Goal: Task Accomplishment & Management: Complete application form

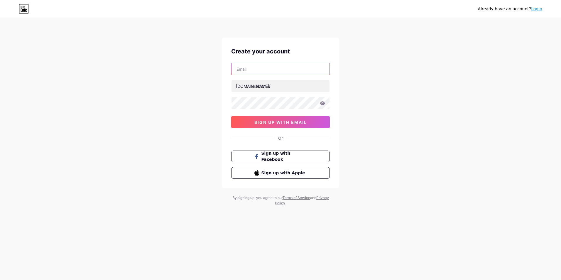
click at [273, 67] on input "text" at bounding box center [280, 69] width 98 height 12
type input "[EMAIL_ADDRESS][DOMAIN_NAME]"
click at [273, 86] on input "text" at bounding box center [280, 86] width 98 height 12
type input "lazygubsys"
click at [294, 157] on span "Sign up with Facebook" at bounding box center [284, 156] width 46 height 13
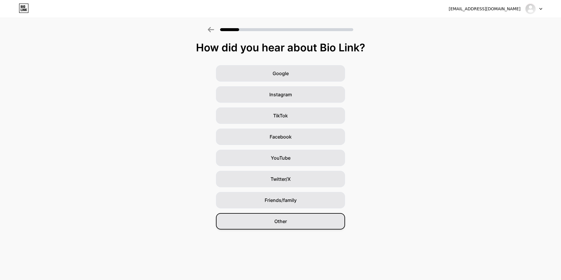
click at [278, 223] on span "Other" at bounding box center [280, 221] width 13 height 7
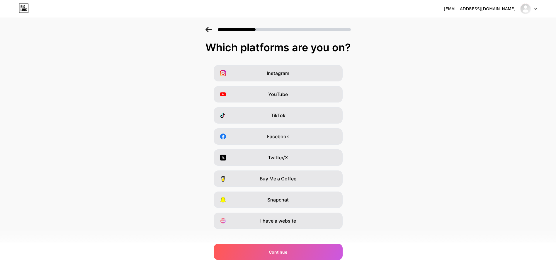
drag, startPoint x: 297, startPoint y: 121, endPoint x: 297, endPoint y: 124, distance: 2.9
click at [297, 121] on div "TikTok" at bounding box center [278, 115] width 129 height 16
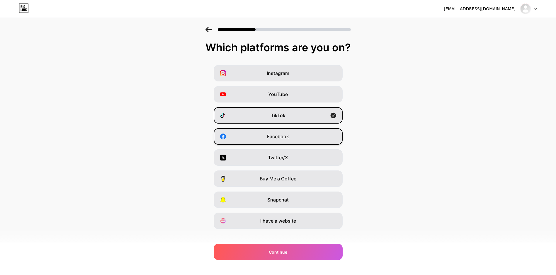
click at [295, 134] on div "Facebook" at bounding box center [278, 136] width 129 height 16
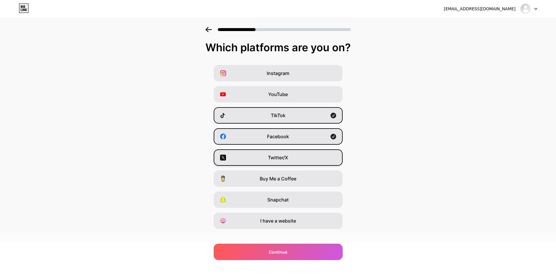
click at [308, 162] on div "Twitter/X" at bounding box center [278, 158] width 129 height 16
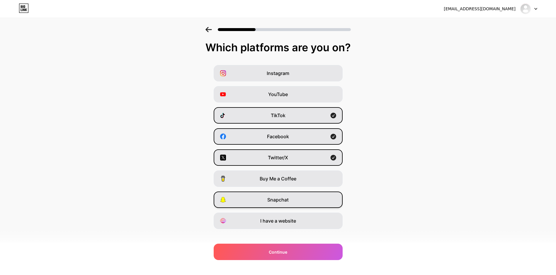
click at [302, 202] on div "Snapchat" at bounding box center [278, 200] width 129 height 16
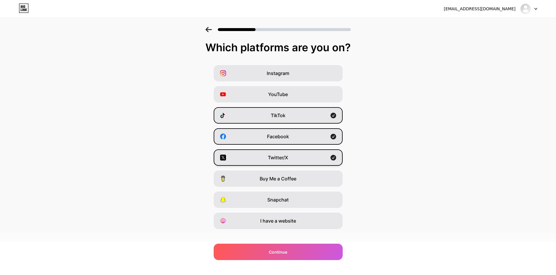
click at [302, 157] on div "Twitter/X" at bounding box center [278, 158] width 129 height 16
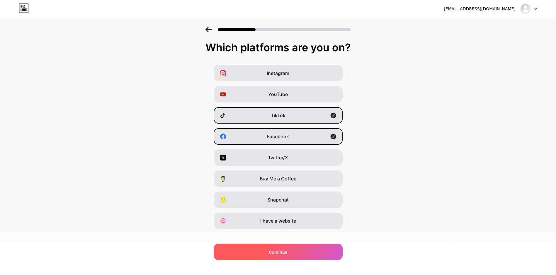
click at [305, 251] on div "Continue" at bounding box center [278, 252] width 129 height 16
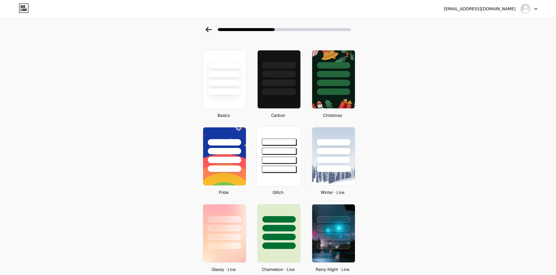
scroll to position [59, 0]
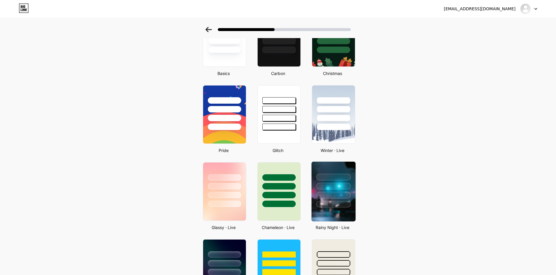
click at [345, 193] on div at bounding box center [334, 195] width 34 height 7
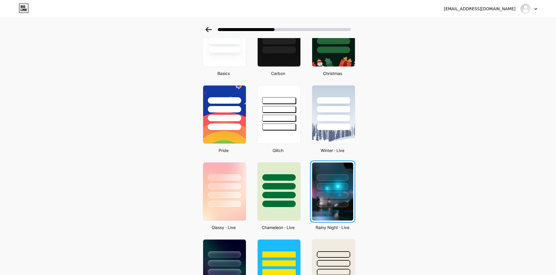
scroll to position [0, 0]
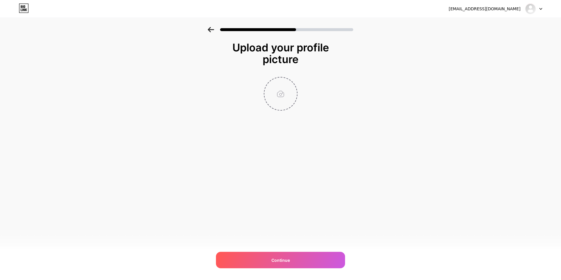
click at [281, 92] on input "file" at bounding box center [280, 93] width 33 height 33
type input "C:\fakepath\download (4).jfif"
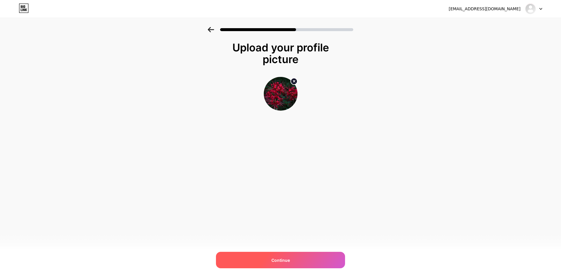
click at [285, 258] on span "Continue" at bounding box center [280, 260] width 18 height 6
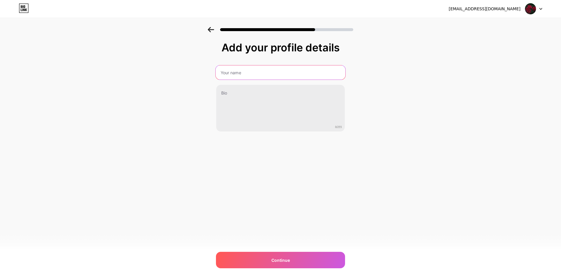
click at [264, 70] on input "text" at bounding box center [281, 72] width 130 height 14
type input "L"
type input "i"
type input "n"
type input "call me xeo or wtv"
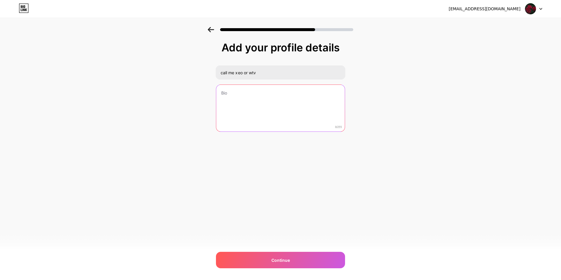
click at [265, 96] on textarea at bounding box center [280, 108] width 128 height 47
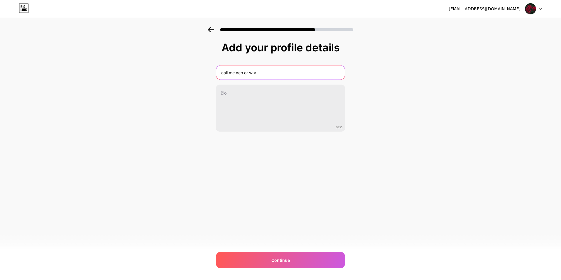
click at [274, 72] on input "call me xeo or wtv" at bounding box center [280, 72] width 128 height 14
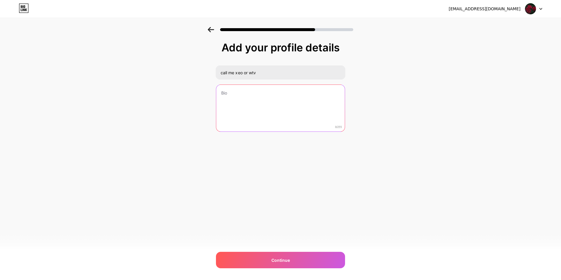
click at [252, 87] on textarea at bounding box center [280, 108] width 128 height 47
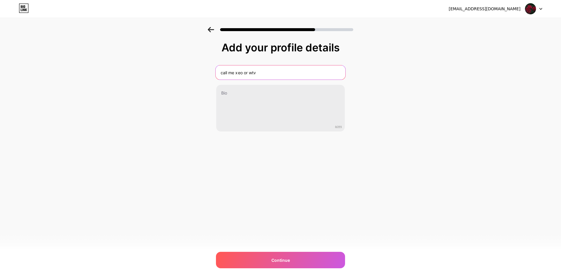
drag, startPoint x: 275, startPoint y: 73, endPoint x: 203, endPoint y: 69, distance: 71.4
click at [203, 69] on div "Add your profile details call me xeo or wtv 0/255 Continue Error" at bounding box center [280, 94] width 561 height 134
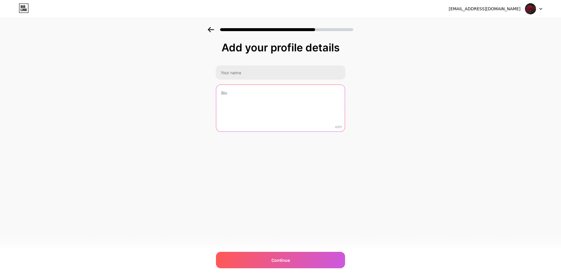
click at [268, 94] on textarea at bounding box center [280, 108] width 128 height 47
paste textarea "call me xeo or wtv"
type textarea "call me xeo or wtv"
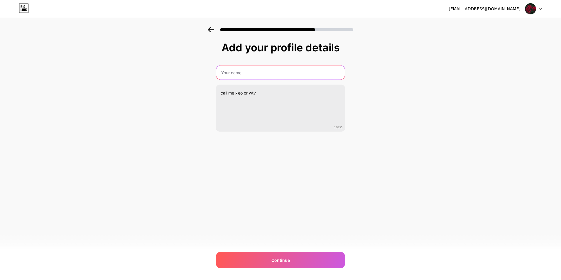
click at [257, 74] on input "text" at bounding box center [280, 72] width 128 height 14
type input "Xeo bel"
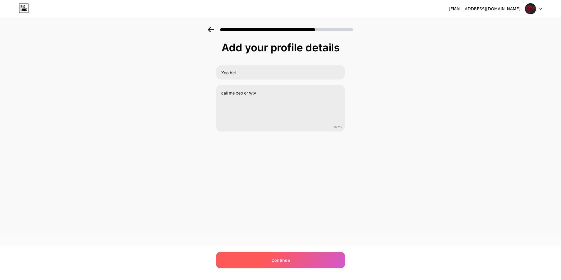
click at [265, 262] on div "Continue" at bounding box center [280, 260] width 129 height 16
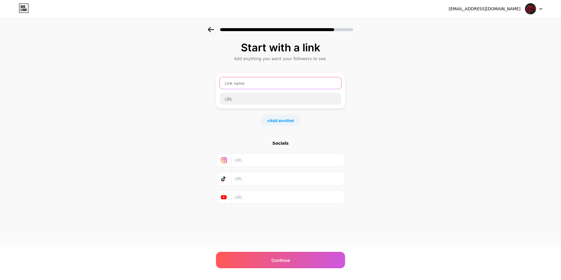
click at [272, 84] on input "text" at bounding box center [280, 83] width 121 height 12
click at [276, 142] on div "Socials" at bounding box center [280, 143] width 129 height 6
click at [278, 87] on input "text" at bounding box center [280, 83] width 121 height 12
click at [397, 102] on div "Start with a link Add anything you want your followers to see. + Add another So…" at bounding box center [280, 130] width 561 height 206
click at [280, 121] on span "Add another" at bounding box center [281, 120] width 25 height 6
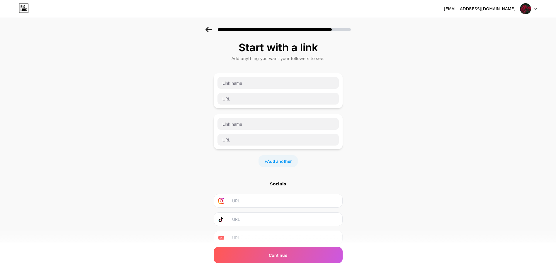
drag, startPoint x: 295, startPoint y: 118, endPoint x: 231, endPoint y: 158, distance: 75.4
click at [231, 158] on div "+ Add another" at bounding box center [278, 161] width 129 height 12
drag, startPoint x: 218, startPoint y: 148, endPoint x: 160, endPoint y: 158, distance: 58.9
click at [160, 158] on div "Start with a link Add anything you want your followers to see. + Add another So…" at bounding box center [278, 150] width 556 height 247
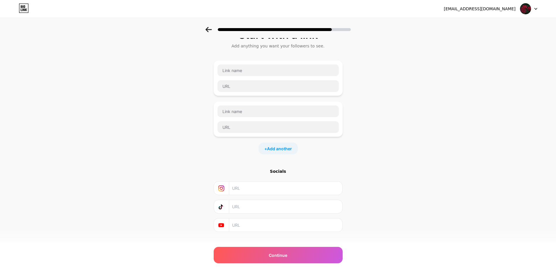
scroll to position [22, 0]
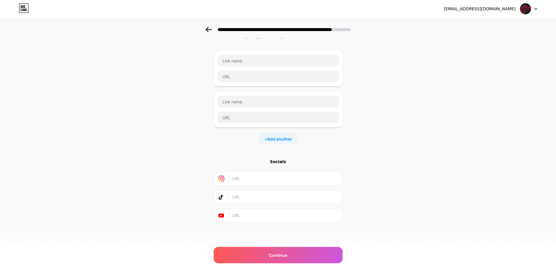
click at [250, 194] on input "text" at bounding box center [285, 197] width 106 height 13
click at [280, 162] on div "Socials" at bounding box center [278, 162] width 129 height 6
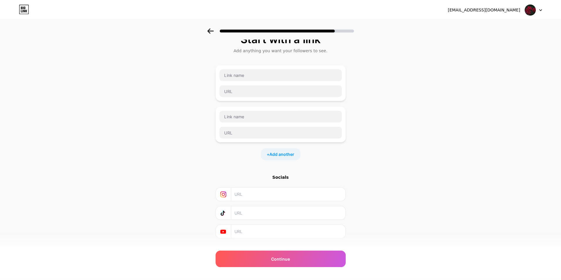
scroll to position [0, 0]
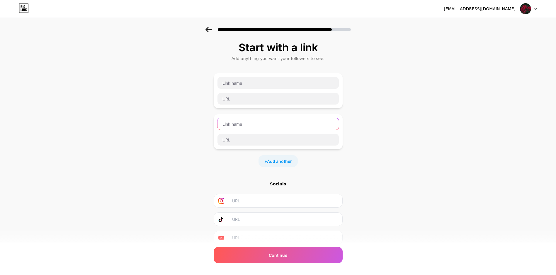
click at [263, 126] on input "text" at bounding box center [278, 124] width 121 height 12
click at [270, 86] on input "text" at bounding box center [278, 83] width 121 height 12
click at [210, 28] on icon at bounding box center [209, 29] width 6 height 5
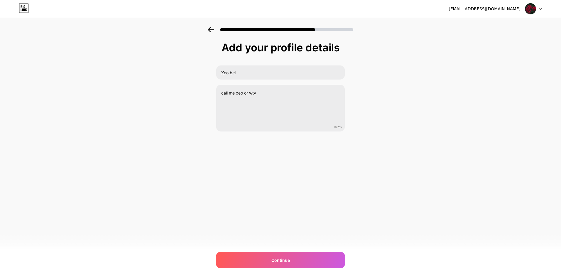
click at [268, 251] on div "[EMAIL_ADDRESS][DOMAIN_NAME] Logout Link Copied Add your profile details Xeo be…" at bounding box center [280, 140] width 561 height 280
click at [267, 257] on div "Continue" at bounding box center [280, 260] width 129 height 16
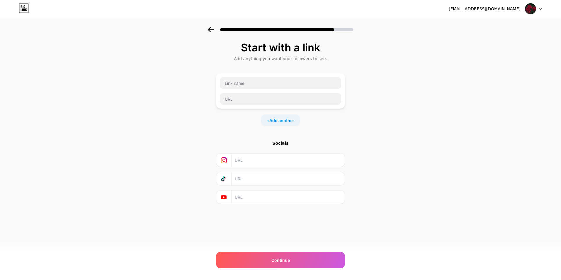
click at [268, 175] on input "text" at bounding box center [288, 178] width 106 height 13
type input "[URL][DOMAIN_NAME]"
click at [269, 264] on div "Continue" at bounding box center [280, 260] width 129 height 16
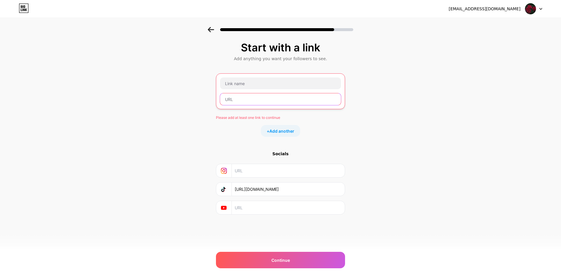
click at [275, 99] on input "text" at bounding box center [280, 99] width 121 height 12
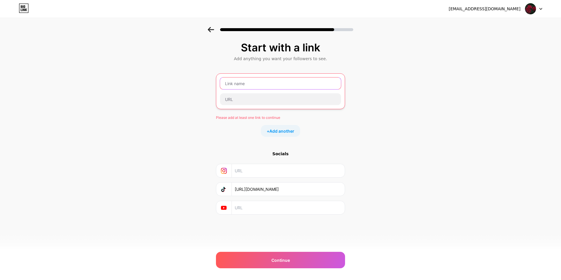
click at [258, 85] on input "text" at bounding box center [280, 83] width 121 height 12
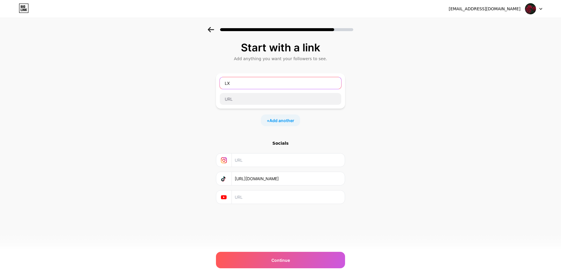
type input "L"
type input "Xeobel"
drag, startPoint x: 281, startPoint y: 84, endPoint x: 191, endPoint y: 71, distance: 90.5
click at [191, 71] on div "Start with a link Add anything you want your followers to see. Xeobel + Add ano…" at bounding box center [280, 130] width 561 height 206
click at [261, 83] on input "text" at bounding box center [280, 83] width 121 height 12
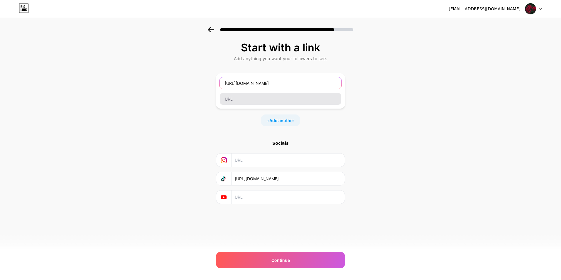
type input "[URL][DOMAIN_NAME]"
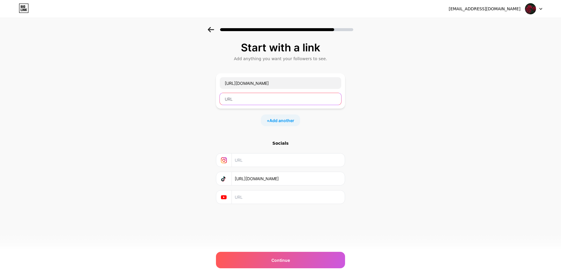
click at [317, 98] on input "text" at bounding box center [280, 99] width 121 height 12
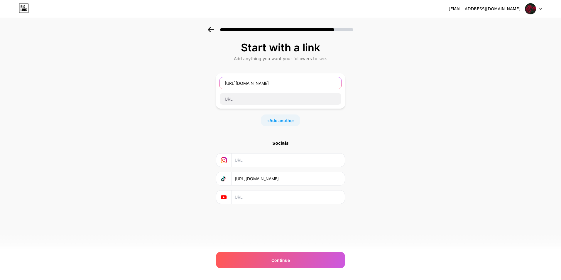
drag, startPoint x: 278, startPoint y: 83, endPoint x: 229, endPoint y: 82, distance: 49.0
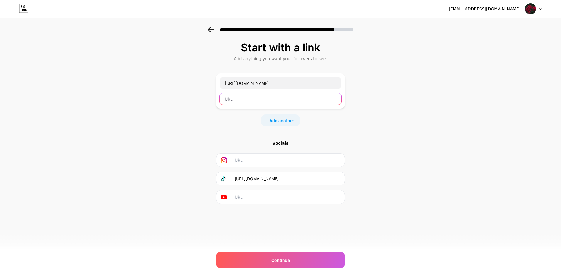
drag, startPoint x: 229, startPoint y: 82, endPoint x: 305, endPoint y: 93, distance: 76.2
click at [334, 94] on input "text" at bounding box center [280, 99] width 121 height 12
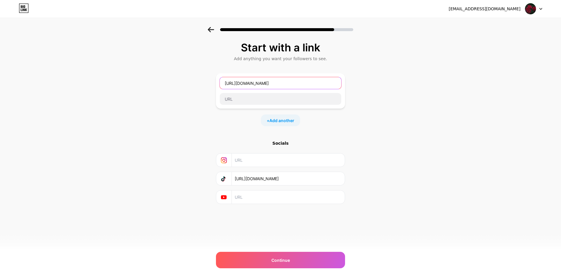
drag, startPoint x: 284, startPoint y: 85, endPoint x: 208, endPoint y: 85, distance: 75.4
click at [208, 85] on div "Start with a link Add anything you want your followers to see. [URL][DOMAIN_NAM…" at bounding box center [280, 130] width 561 height 206
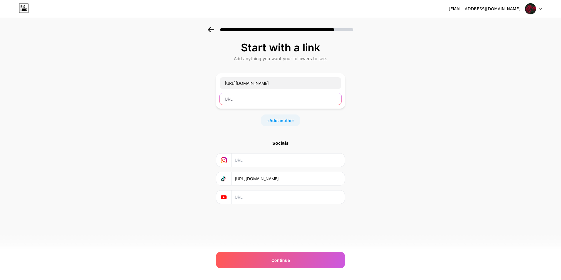
click at [231, 97] on input "text" at bounding box center [280, 99] width 121 height 12
paste input "[URL][DOMAIN_NAME]"
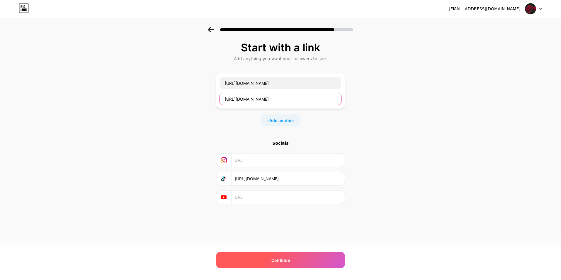
type input "[URL][DOMAIN_NAME]"
click at [264, 260] on div "Continue" at bounding box center [280, 260] width 129 height 16
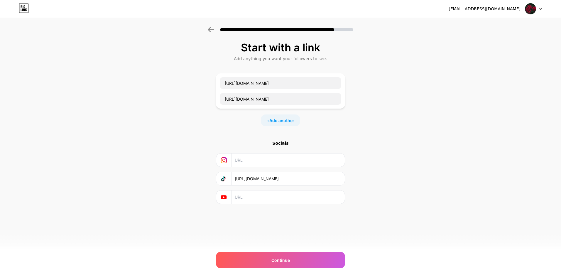
drag, startPoint x: 279, startPoint y: 82, endPoint x: 183, endPoint y: 75, distance: 96.4
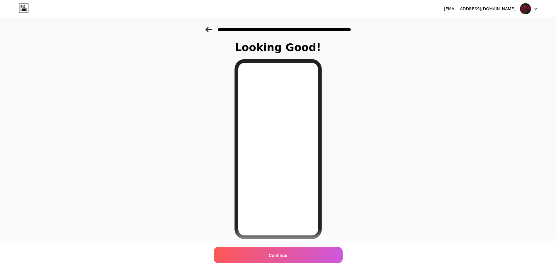
click at [208, 31] on icon at bounding box center [209, 29] width 6 height 5
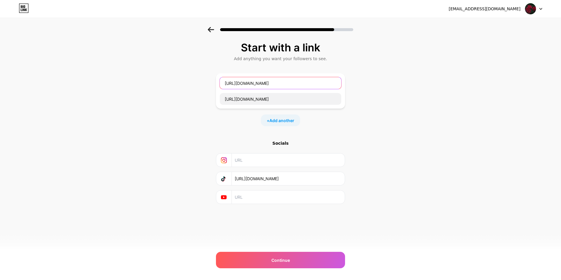
drag, startPoint x: 279, startPoint y: 80, endPoint x: 203, endPoint y: 74, distance: 76.5
click at [203, 74] on div "Start with a link Add anything you want your followers to see. [URL][DOMAIN_NAM…" at bounding box center [280, 130] width 561 height 206
drag, startPoint x: 286, startPoint y: 99, endPoint x: 216, endPoint y: 93, distance: 70.6
click at [216, 93] on div "[URL][DOMAIN_NAME]" at bounding box center [280, 90] width 129 height 35
click at [255, 84] on input "text" at bounding box center [280, 83] width 121 height 12
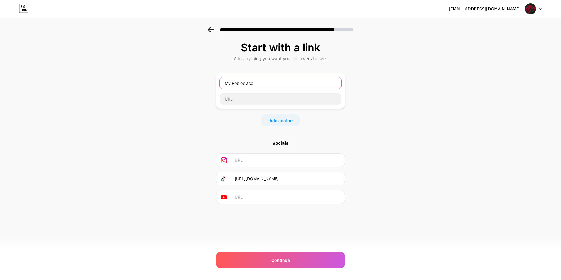
type input "My Roblox acc"
drag, startPoint x: 442, startPoint y: 171, endPoint x: 369, endPoint y: 121, distance: 87.6
click at [441, 171] on div "Start with a link Add anything you want your followers to see. My Roblox acc + …" at bounding box center [280, 130] width 561 height 206
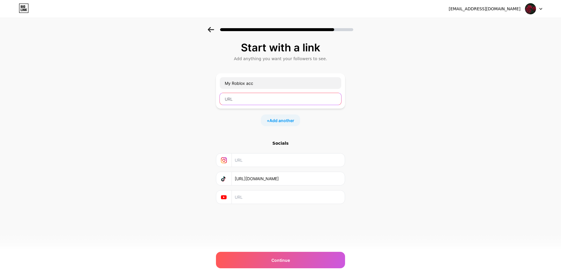
click at [292, 95] on input "text" at bounding box center [280, 99] width 121 height 12
paste input "[URL][DOMAIN_NAME]"
type input "[URL][DOMAIN_NAME]"
click at [284, 121] on span "Add another" at bounding box center [281, 120] width 25 height 6
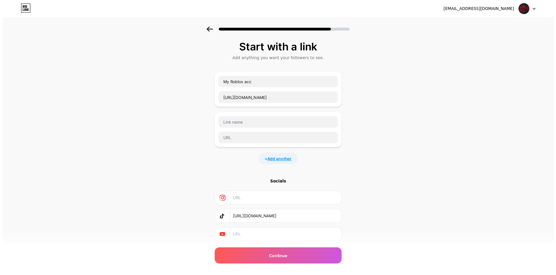
scroll to position [0, 0]
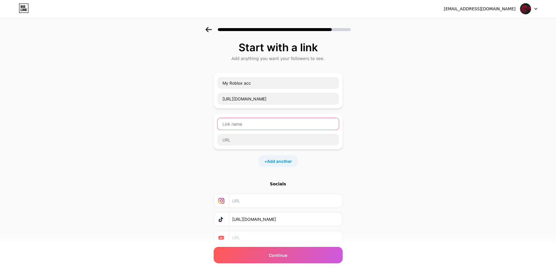
click at [270, 121] on input "text" at bounding box center [278, 124] width 121 height 12
type input "Discord"
click at [254, 83] on input "My Roblox acc" at bounding box center [278, 83] width 121 height 12
type input "M"
type input "Roblox"
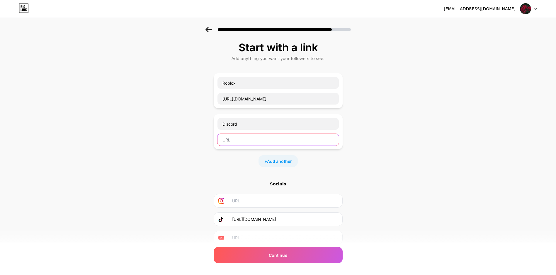
click at [264, 141] on input "text" at bounding box center [278, 140] width 121 height 12
click at [234, 142] on input "text" at bounding box center [278, 140] width 121 height 12
click at [269, 139] on input "text" at bounding box center [278, 140] width 121 height 12
click at [287, 140] on input "text" at bounding box center [278, 140] width 121 height 12
click at [287, 143] on input "text" at bounding box center [278, 140] width 121 height 12
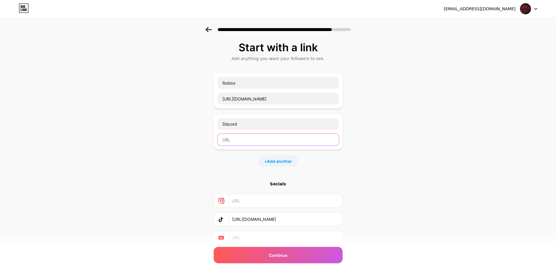
click at [257, 140] on input "text" at bounding box center [278, 140] width 121 height 12
click at [306, 143] on input "text" at bounding box center [278, 140] width 121 height 12
drag, startPoint x: 287, startPoint y: 220, endPoint x: 217, endPoint y: 226, distance: 70.0
click at [217, 226] on div "Socials [URL][DOMAIN_NAME]" at bounding box center [278, 213] width 129 height 64
click at [399, 225] on div "Start with a link Add anything you want your followers to see. Roblox [URL][DOM…" at bounding box center [278, 150] width 556 height 247
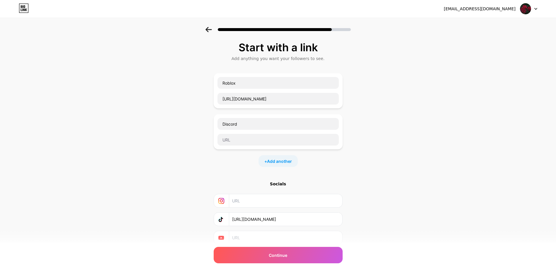
drag, startPoint x: 295, startPoint y: 220, endPoint x: 196, endPoint y: 216, distance: 99.5
click at [198, 217] on div "Start with a link Add anything you want your followers to see. Roblox [URL][DOM…" at bounding box center [278, 150] width 556 height 247
click at [253, 216] on input "text" at bounding box center [285, 219] width 106 height 13
paste input "[URL][DOMAIN_NAME]"
type input "[URL][DOMAIN_NAME]"
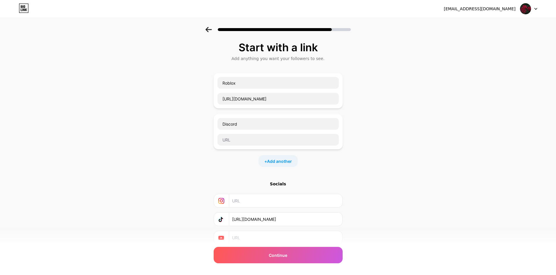
click at [400, 169] on div "Start with a link Add anything you want your followers to see. Roblox [URL][DOM…" at bounding box center [278, 150] width 556 height 247
click at [297, 203] on input "text" at bounding box center [285, 200] width 106 height 13
click at [288, 138] on input "text" at bounding box center [278, 140] width 121 height 12
paste input "[URL][DOMAIN_NAME]"
type input "[URL][DOMAIN_NAME]"
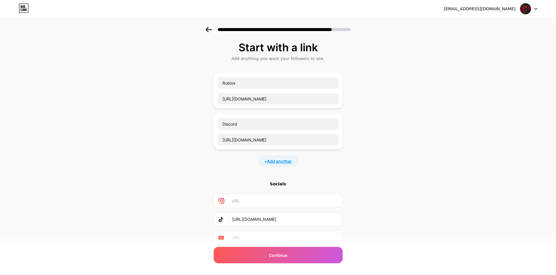
click at [284, 162] on span "Add another" at bounding box center [279, 161] width 25 height 6
click at [269, 166] on input "text" at bounding box center [278, 165] width 121 height 12
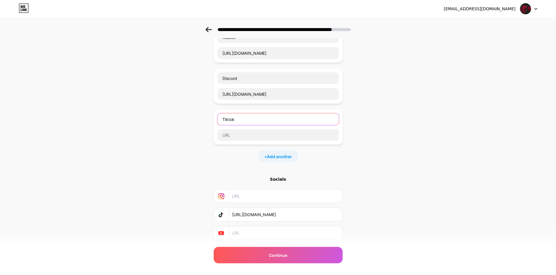
scroll to position [59, 0]
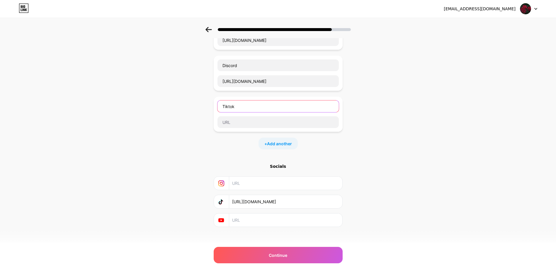
type input "Tiktok"
drag, startPoint x: 320, startPoint y: 204, endPoint x: 228, endPoint y: 207, distance: 91.9
click at [228, 207] on div "[URL][DOMAIN_NAME]" at bounding box center [278, 201] width 121 height 13
click at [268, 121] on input "text" at bounding box center [278, 122] width 121 height 12
paste input "[URL][DOMAIN_NAME]"
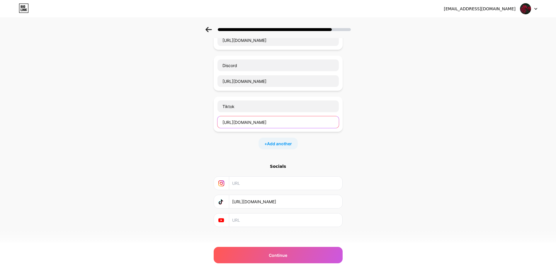
type input "[URL][DOMAIN_NAME]"
click at [370, 156] on div "Start with a link Add anything you want your followers to see. Roblox [URL][DOM…" at bounding box center [278, 112] width 556 height 288
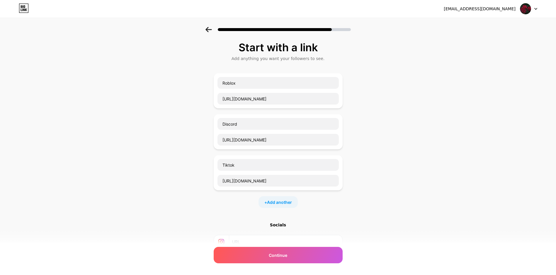
scroll to position [29, 0]
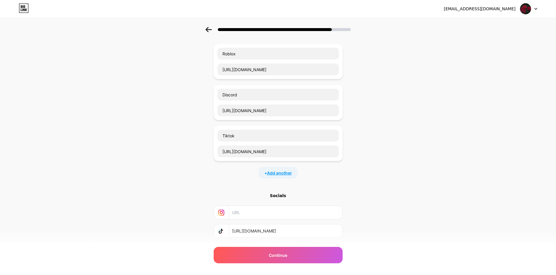
click at [279, 175] on span "Add another" at bounding box center [279, 173] width 25 height 6
click at [271, 175] on input "text" at bounding box center [278, 177] width 121 height 12
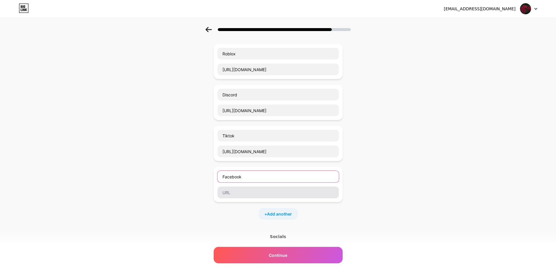
type input "Facebook"
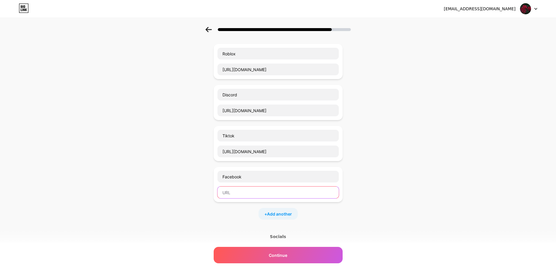
click at [318, 189] on input "text" at bounding box center [278, 193] width 121 height 12
paste input "[URL][DOMAIN_NAME]"
type input "[URL][DOMAIN_NAME]"
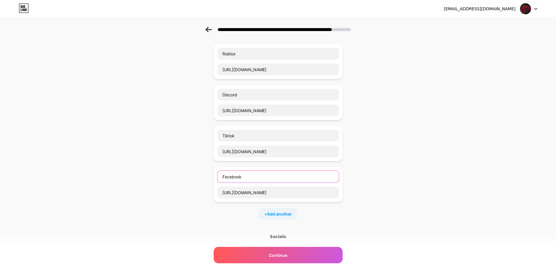
scroll to position [0, 0]
click at [275, 180] on input "Facebook" at bounding box center [278, 177] width 121 height 12
type input "Facebook >:D"
click at [282, 135] on input "Tiktok" at bounding box center [278, 136] width 121 height 12
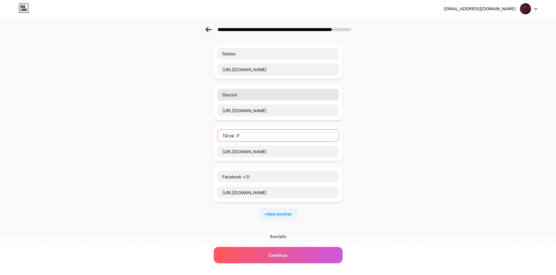
type input "Tiktok :P"
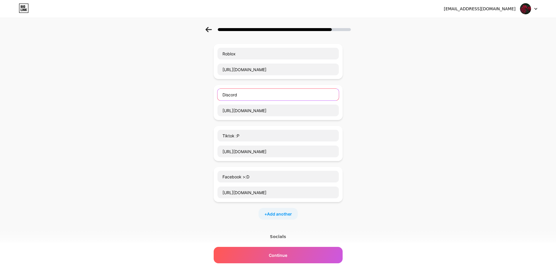
click at [287, 97] on input "Discord" at bounding box center [278, 95] width 121 height 12
type input "Discord :3"
click at [297, 54] on input "Roblox" at bounding box center [278, 54] width 121 height 12
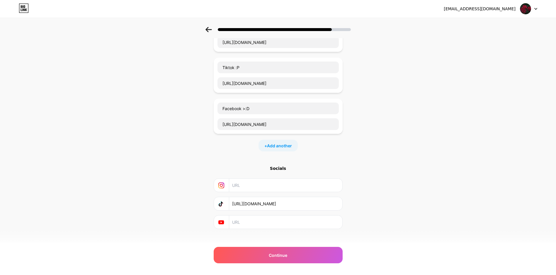
scroll to position [104, 0]
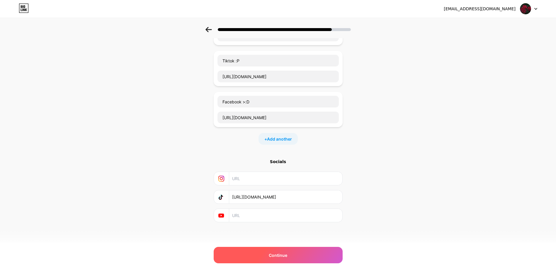
type input "Roblox>:V"
click at [295, 258] on div "Continue" at bounding box center [278, 255] width 129 height 16
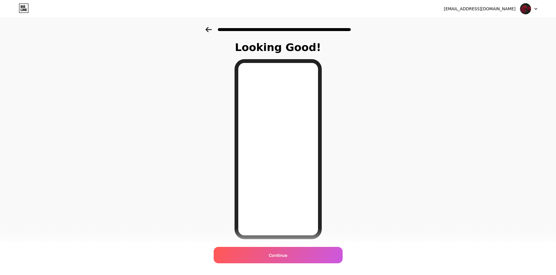
click at [209, 30] on icon at bounding box center [209, 29] width 6 height 5
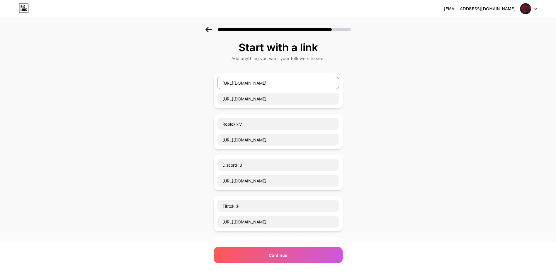
drag, startPoint x: 296, startPoint y: 83, endPoint x: 191, endPoint y: 106, distance: 107.2
click at [191, 106] on div "Start with a link Add anything you want your followers to see. [URL][DOMAIN_NAM…" at bounding box center [278, 212] width 556 height 370
drag, startPoint x: 293, startPoint y: 99, endPoint x: 183, endPoint y: 98, distance: 110.3
click at [183, 98] on div "Start with a link Add anything you want your followers to see. [URL][DOMAIN_NAM…" at bounding box center [278, 212] width 556 height 370
click at [459, 188] on div "Start with a link Add anything you want your followers to see. Roblox>:V [URL][…" at bounding box center [278, 212] width 556 height 370
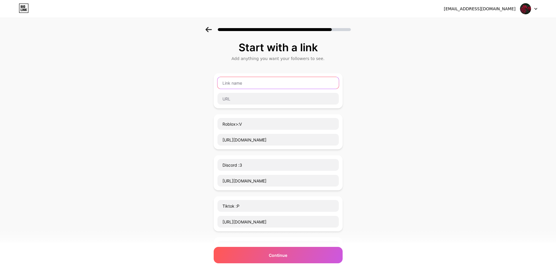
click at [280, 86] on input "text" at bounding box center [278, 83] width 121 height 12
click at [269, 83] on input "text" at bounding box center [278, 83] width 121 height 12
click at [272, 82] on input "text" at bounding box center [278, 83] width 121 height 12
type input "Insta <3"
click at [245, 98] on input "text" at bounding box center [278, 99] width 121 height 12
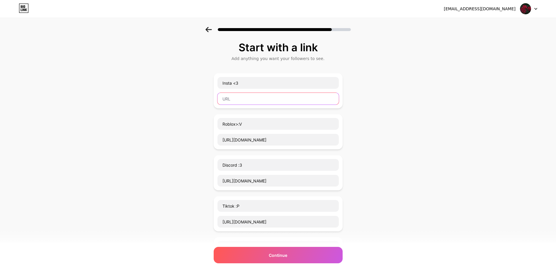
paste input "[URL][DOMAIN_NAME]"
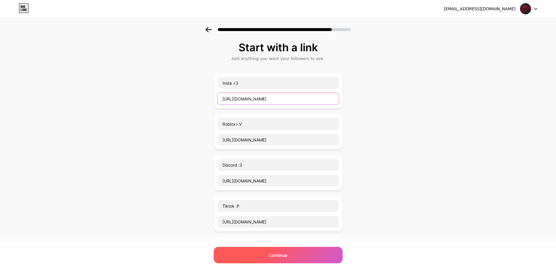
type input "[URL][DOMAIN_NAME]"
click at [308, 256] on div "Continue" at bounding box center [278, 255] width 129 height 16
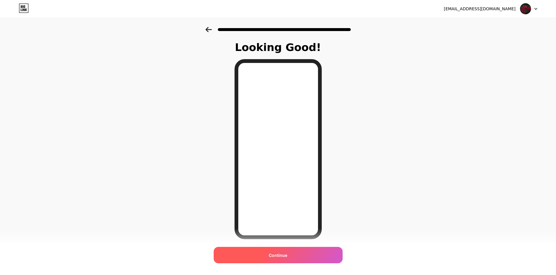
click at [278, 253] on span "Continue" at bounding box center [278, 256] width 18 height 6
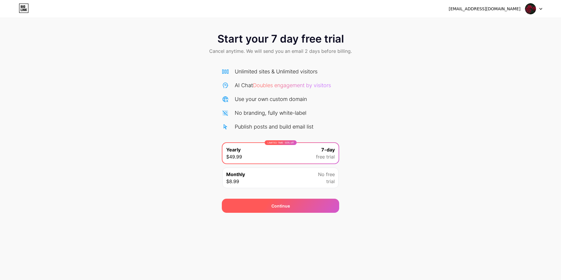
click at [265, 206] on div "Continue" at bounding box center [280, 206] width 117 height 14
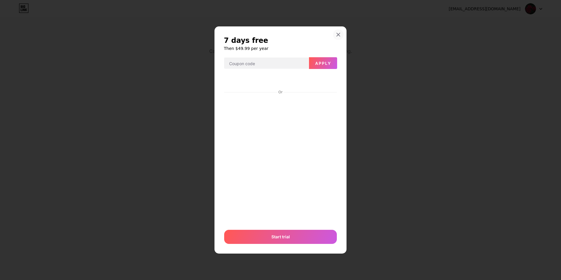
click at [338, 33] on icon at bounding box center [338, 34] width 5 height 5
